Goal: Transaction & Acquisition: Register for event/course

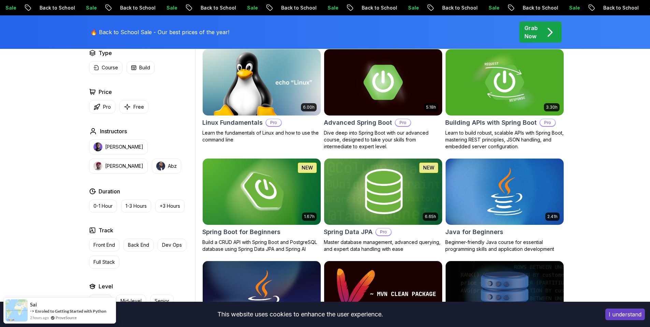
scroll to position [137, 0]
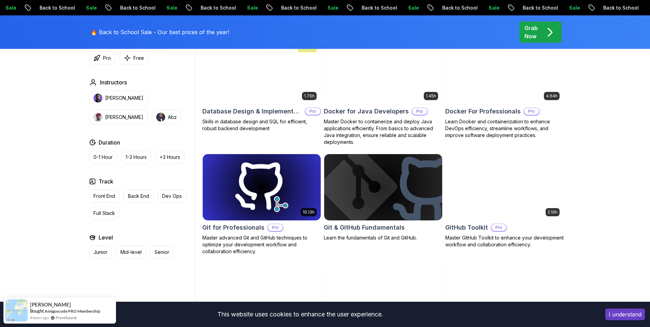
scroll to position [854, 0]
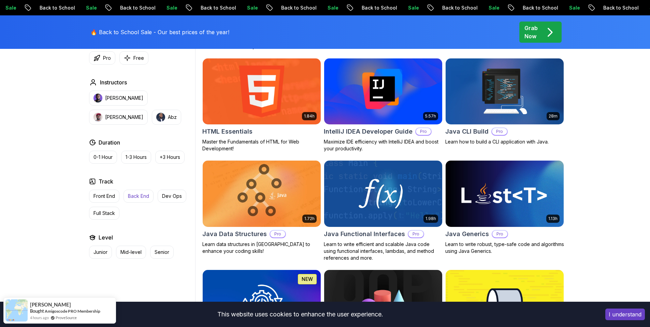
click at [137, 194] on p "Back End" at bounding box center [138, 196] width 21 height 7
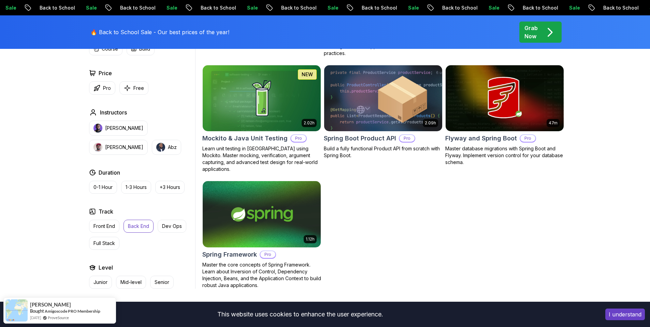
click at [390, 94] on img at bounding box center [383, 98] width 124 height 69
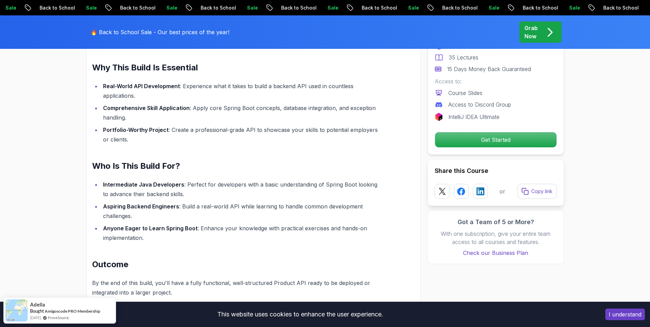
scroll to position [512, 0]
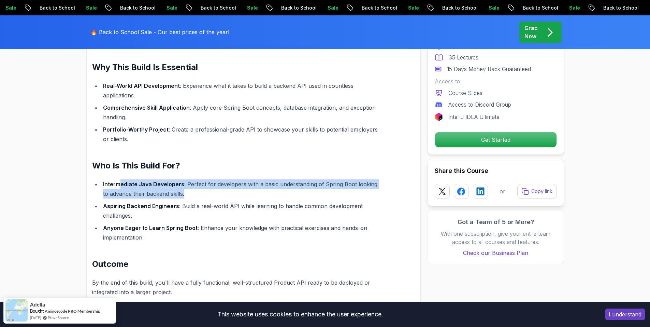
drag, startPoint x: 121, startPoint y: 177, endPoint x: 183, endPoint y: 182, distance: 63.1
click at [183, 182] on li "Intermediate Java Developers : Perfect for developers with a basic understandin…" at bounding box center [242, 188] width 282 height 19
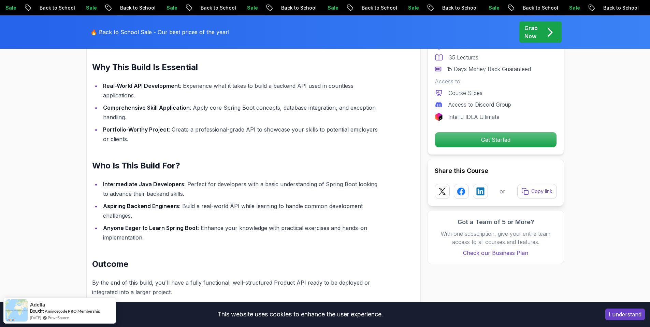
click at [236, 190] on ul "Intermediate Java Developers : Perfect for developers with a basic understandin…" at bounding box center [237, 210] width 291 height 63
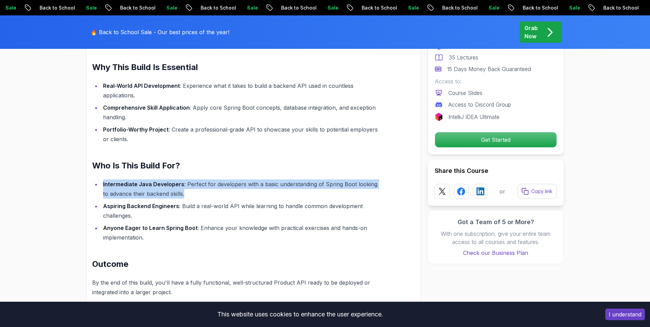
drag, startPoint x: 100, startPoint y: 173, endPoint x: 199, endPoint y: 181, distance: 99.7
click at [199, 181] on ul "Intermediate Java Developers : Perfect for developers with a basic understandin…" at bounding box center [237, 210] width 291 height 63
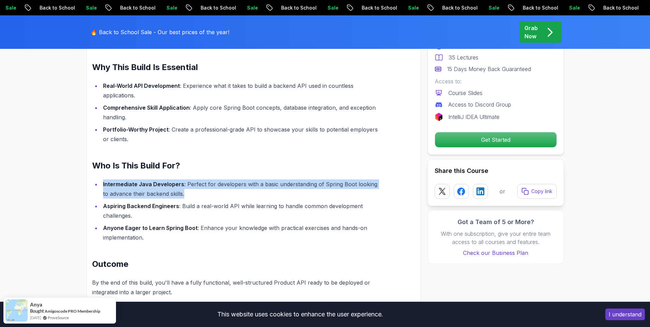
click at [222, 181] on li "Intermediate Java Developers : Perfect for developers with a basic understandin…" at bounding box center [242, 188] width 282 height 19
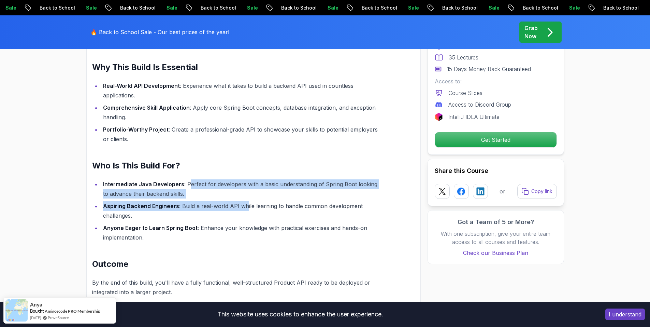
drag, startPoint x: 188, startPoint y: 173, endPoint x: 245, endPoint y: 189, distance: 59.0
click at [245, 189] on ul "Intermediate Java Developers : Perfect for developers with a basic understandin…" at bounding box center [237, 210] width 291 height 63
click at [275, 183] on li "Intermediate Java Developers : Perfect for developers with a basic understandin…" at bounding box center [242, 188] width 282 height 19
click at [269, 179] on li "Intermediate Java Developers : Perfect for developers with a basic understandin…" at bounding box center [242, 188] width 282 height 19
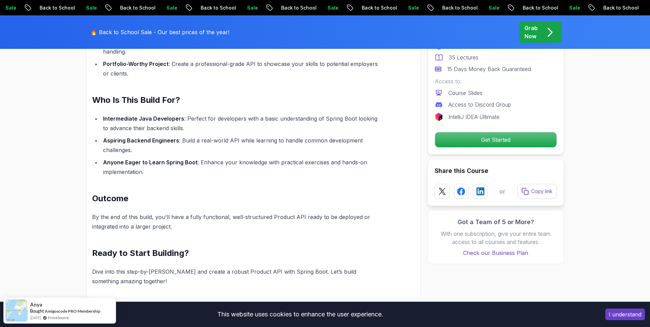
scroll to position [580, 0]
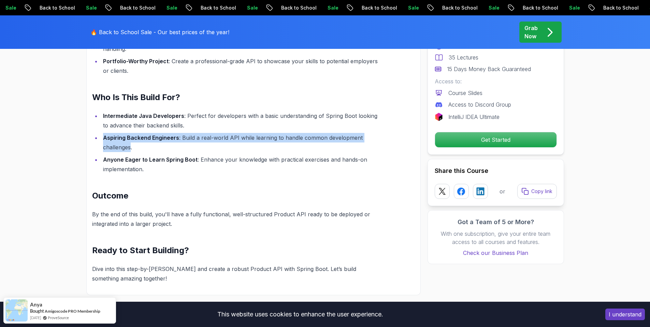
drag, startPoint x: 102, startPoint y: 128, endPoint x: 142, endPoint y: 137, distance: 41.0
click at [131, 135] on li "Aspiring Backend Engineers : Build a real-world API while learning to handle co…" at bounding box center [242, 142] width 282 height 19
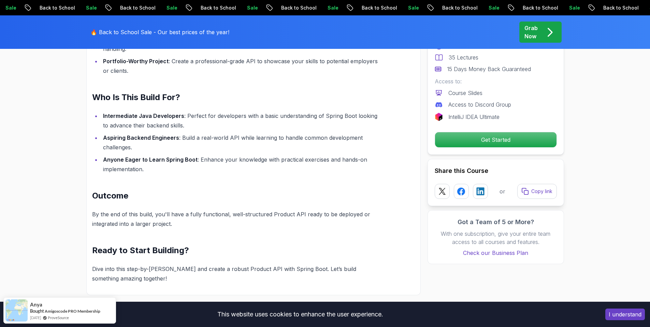
click at [149, 138] on li "Aspiring Backend Engineers : Build a real-world API while learning to handle co…" at bounding box center [242, 142] width 282 height 19
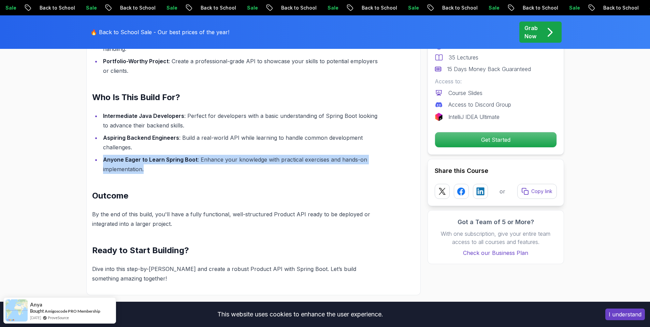
drag, startPoint x: 103, startPoint y: 150, endPoint x: 147, endPoint y: 160, distance: 44.8
click at [147, 160] on li "Anyone Eager to Learn Spring Boot : Enhance your knowledge with practical exerc…" at bounding box center [242, 164] width 282 height 19
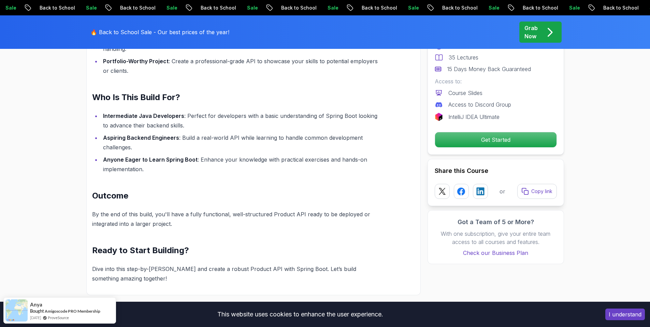
click at [187, 165] on div "Build Your Own Spring Boot Product API Take your Spring Boot skills to the next…" at bounding box center [237, 106] width 291 height 354
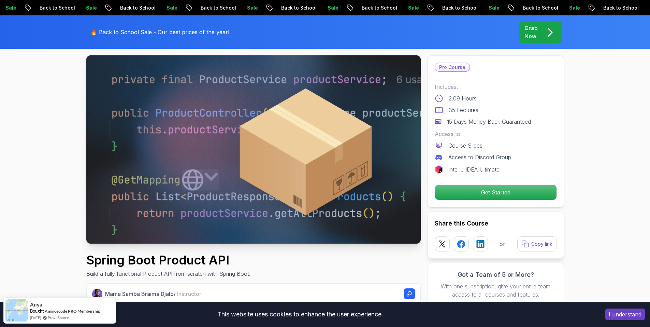
scroll to position [34, 0]
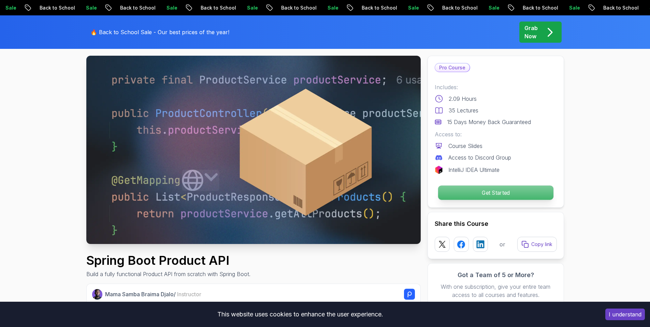
click at [491, 194] on p "Get Started" at bounding box center [495, 192] width 115 height 14
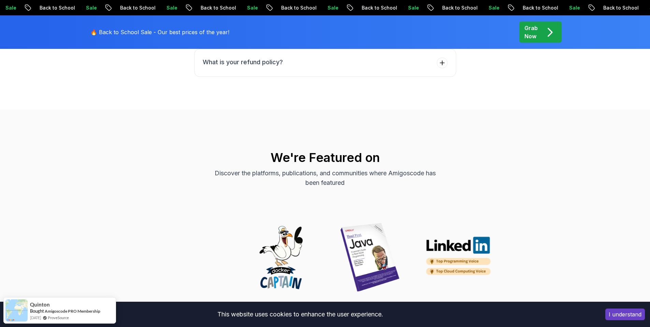
scroll to position [2186, 0]
